Goal: Task Accomplishment & Management: Use online tool/utility

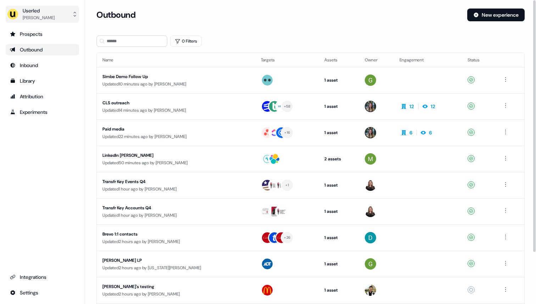
click at [60, 15] on button "Userled [PERSON_NAME]" at bounding box center [42, 14] width 73 height 17
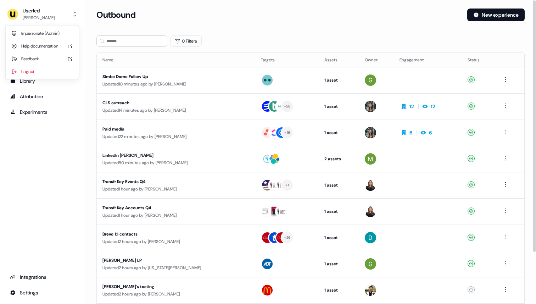
click at [59, 30] on div "Impersonate (Admin)" at bounding box center [42, 33] width 67 height 13
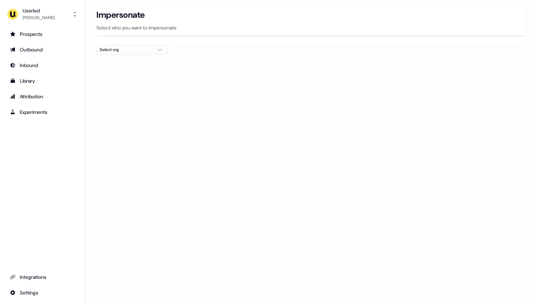
click at [145, 49] on div "Select org" at bounding box center [126, 49] width 53 height 7
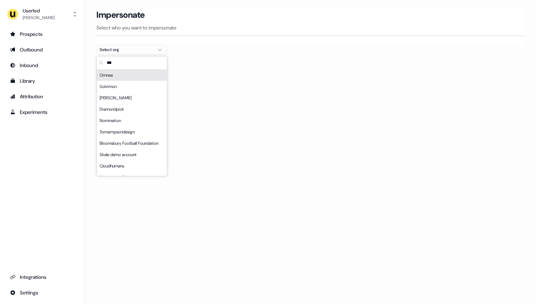
type input "***"
click at [142, 73] on div "Omnea" at bounding box center [132, 74] width 70 height 11
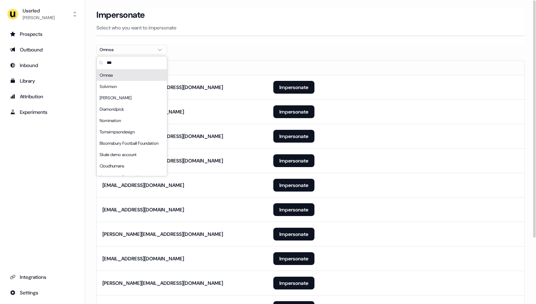
click at [235, 46] on section "Loading... Impersonate Select who you want to impersonate Omnea Email [PERSON_N…" at bounding box center [310, 199] width 451 height 380
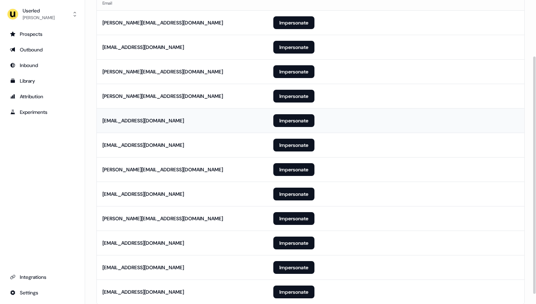
scroll to position [84, 0]
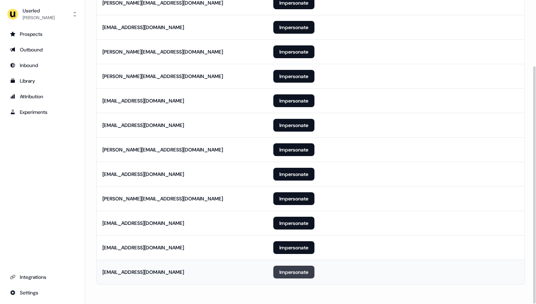
click at [286, 271] on button "Impersonate" at bounding box center [293, 271] width 41 height 13
